Goal: Register for event/course

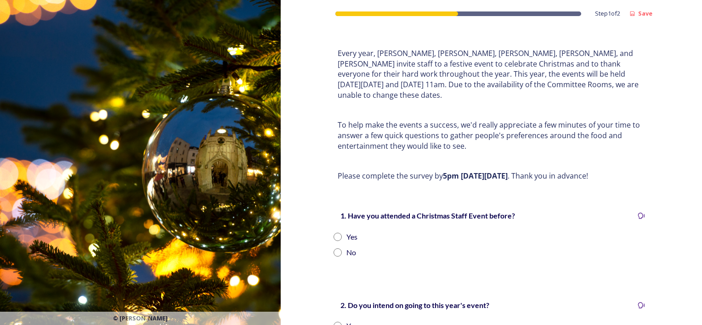
scroll to position [138, 0]
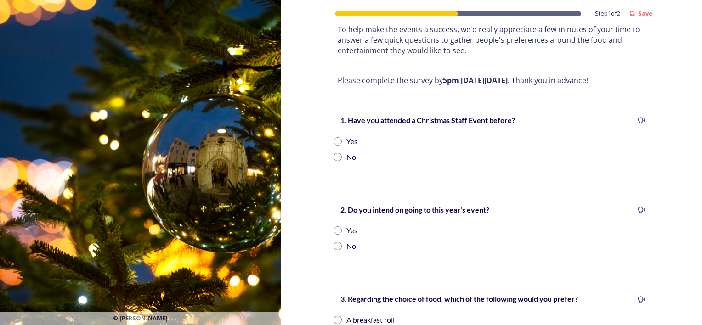
click at [334, 137] on input "radio" at bounding box center [337, 141] width 8 height 8
radio input "true"
click at [333, 226] on input "radio" at bounding box center [337, 230] width 8 height 8
radio input "true"
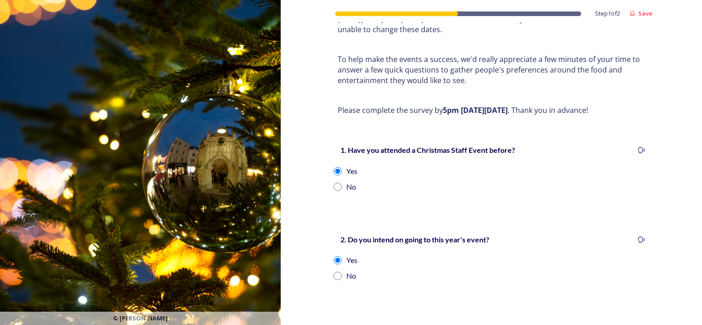
scroll to position [276, 0]
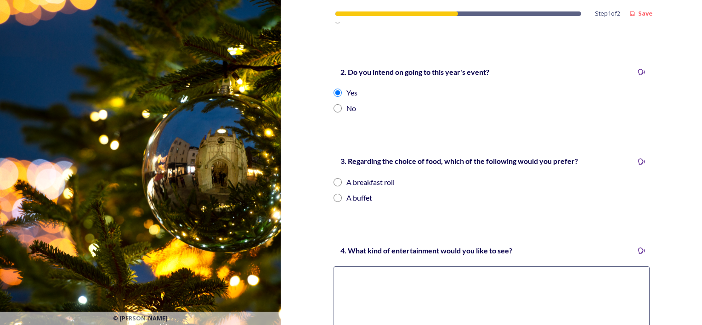
click at [336, 178] on input "radio" at bounding box center [337, 182] width 8 height 8
radio input "true"
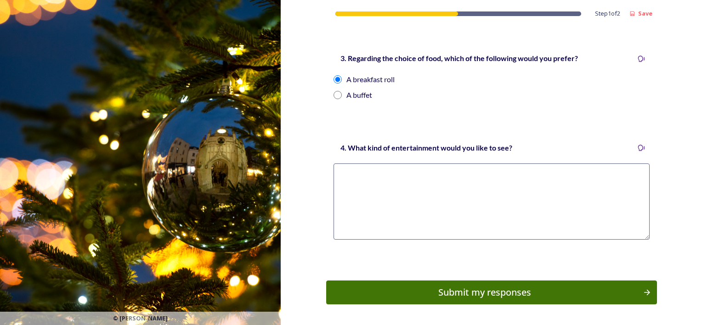
scroll to position [400, 0]
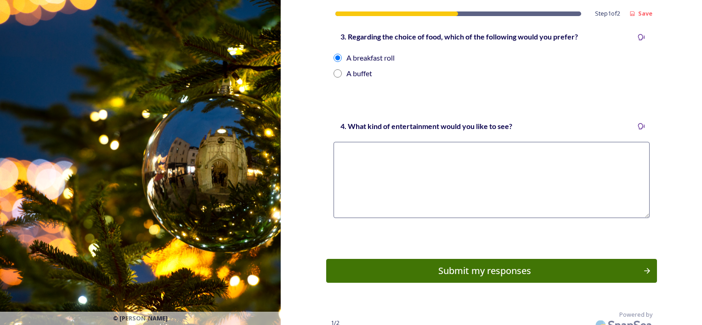
click at [375, 152] on textarea at bounding box center [491, 180] width 316 height 76
type textarea "Q"
click at [410, 143] on textarea "I always enjoy the quiz" at bounding box center [491, 180] width 316 height 76
type textarea "I always enjoy the quiz"
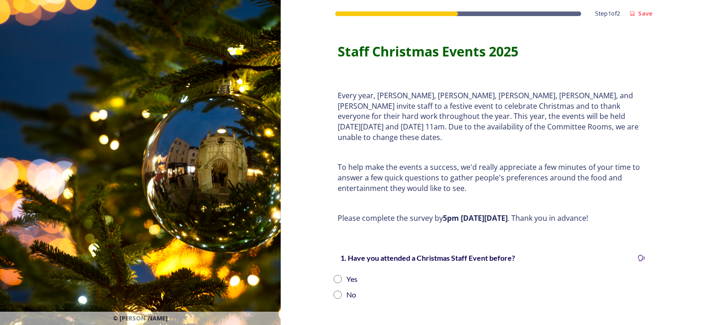
drag, startPoint x: 331, startPoint y: 269, endPoint x: 345, endPoint y: 266, distance: 14.5
click at [333, 275] on input "radio" at bounding box center [337, 279] width 8 height 8
radio input "true"
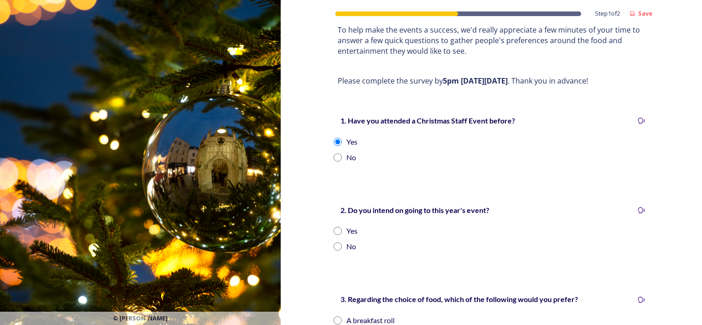
scroll to position [138, 0]
click at [338, 225] on div "Yes" at bounding box center [491, 230] width 316 height 11
radio input "true"
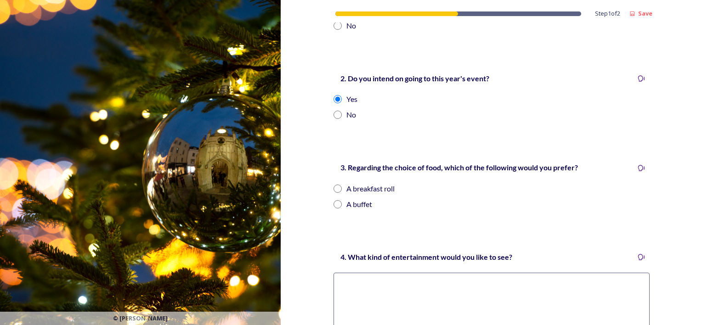
scroll to position [276, 0]
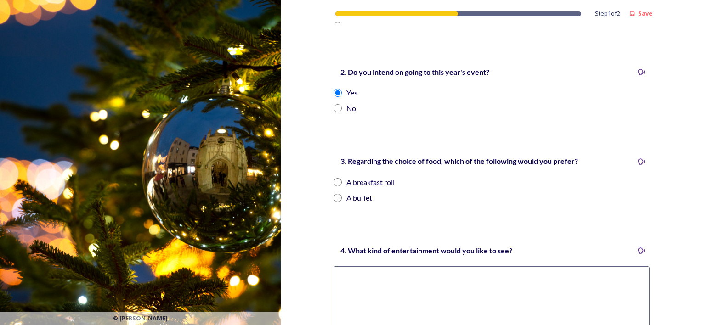
drag, startPoint x: 334, startPoint y: 171, endPoint x: 360, endPoint y: 198, distance: 38.0
click at [334, 178] on input "radio" at bounding box center [337, 182] width 8 height 8
radio input "true"
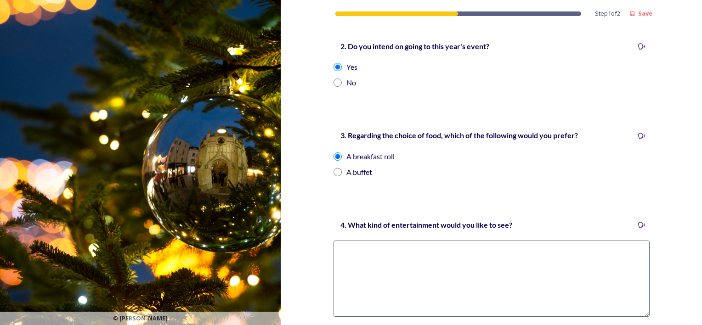
scroll to position [400, 0]
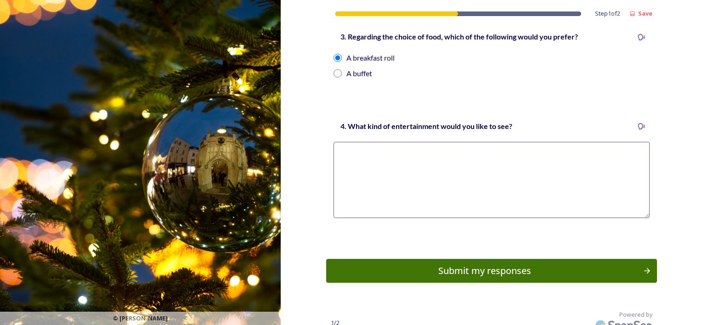
click at [448, 172] on textarea at bounding box center [491, 180] width 316 height 76
type textarea "enjoy a team quiz"
click at [520, 264] on div "Submit my responses" at bounding box center [484, 271] width 310 height 14
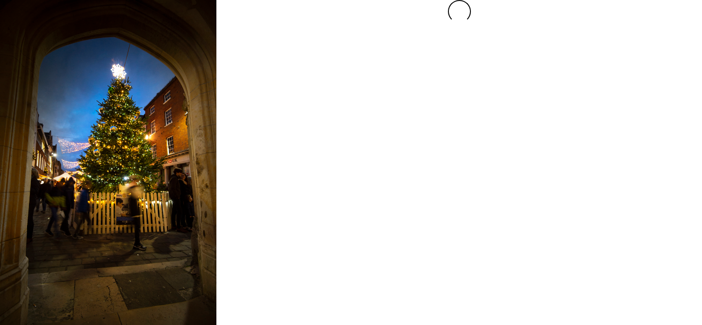
scroll to position [0, 0]
